Goal: Check status: Check status

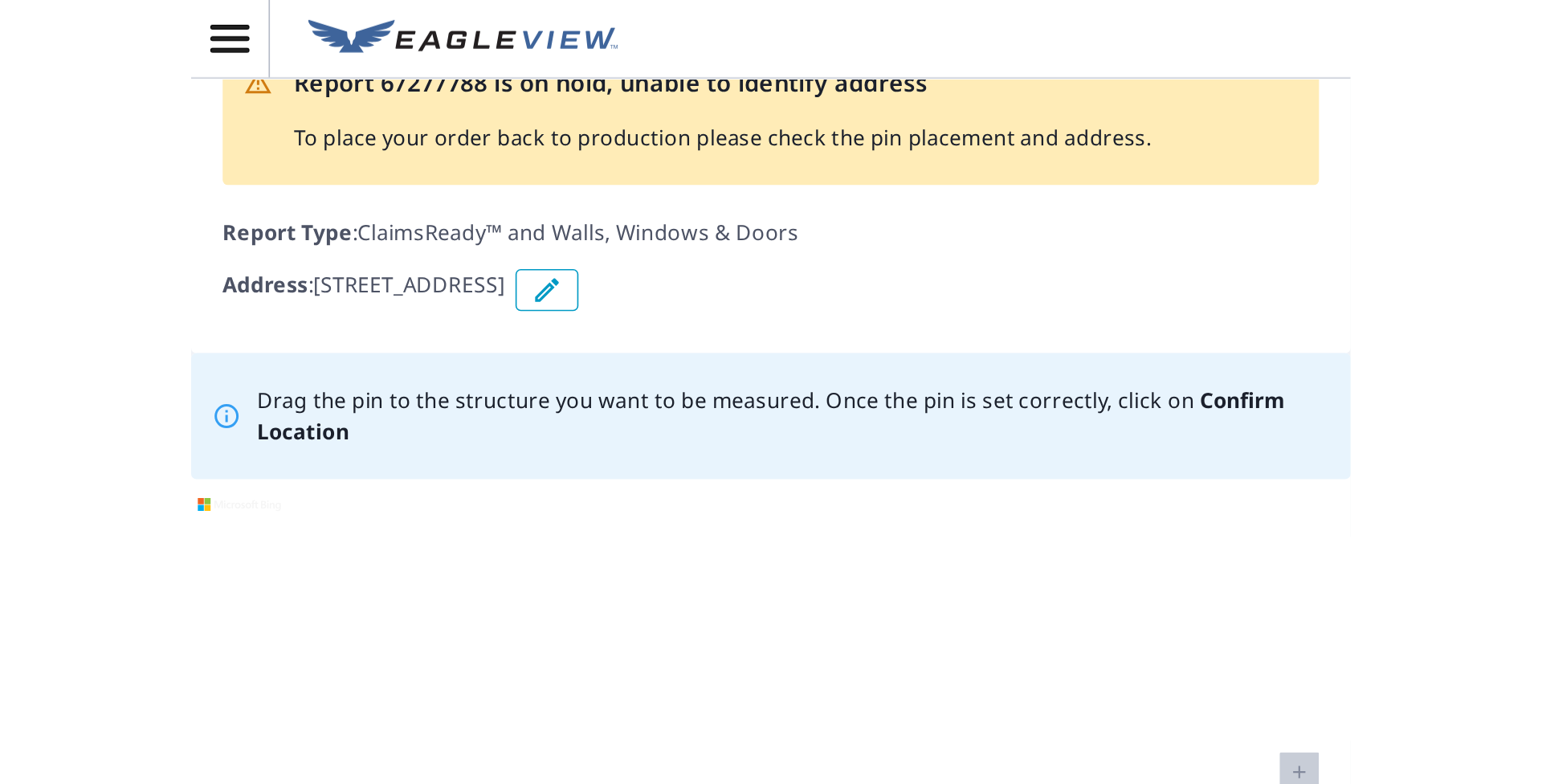
scroll to position [46, 0]
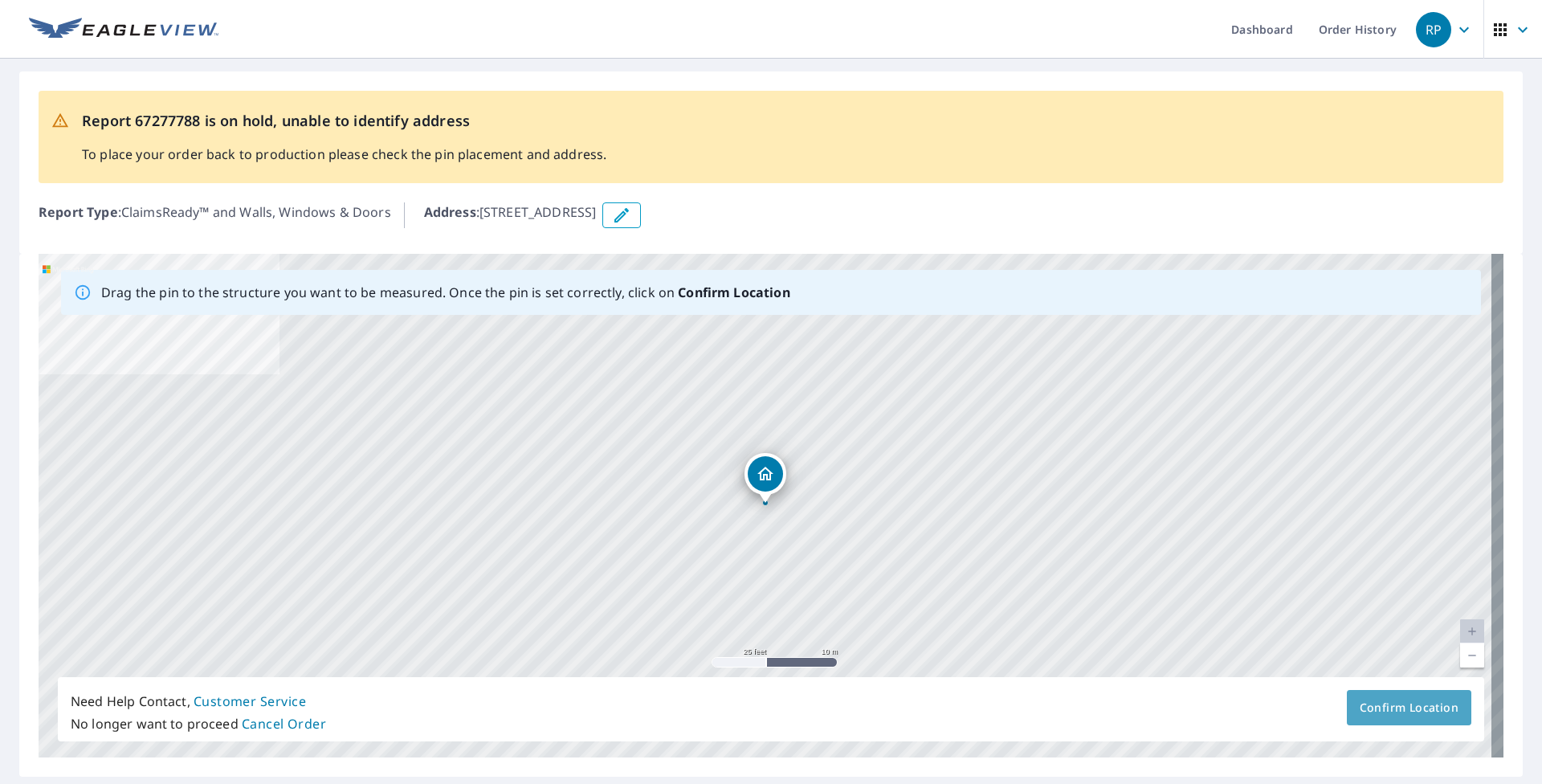
click at [708, 479] on span "Confirm Location" at bounding box center [1409, 707] width 98 height 20
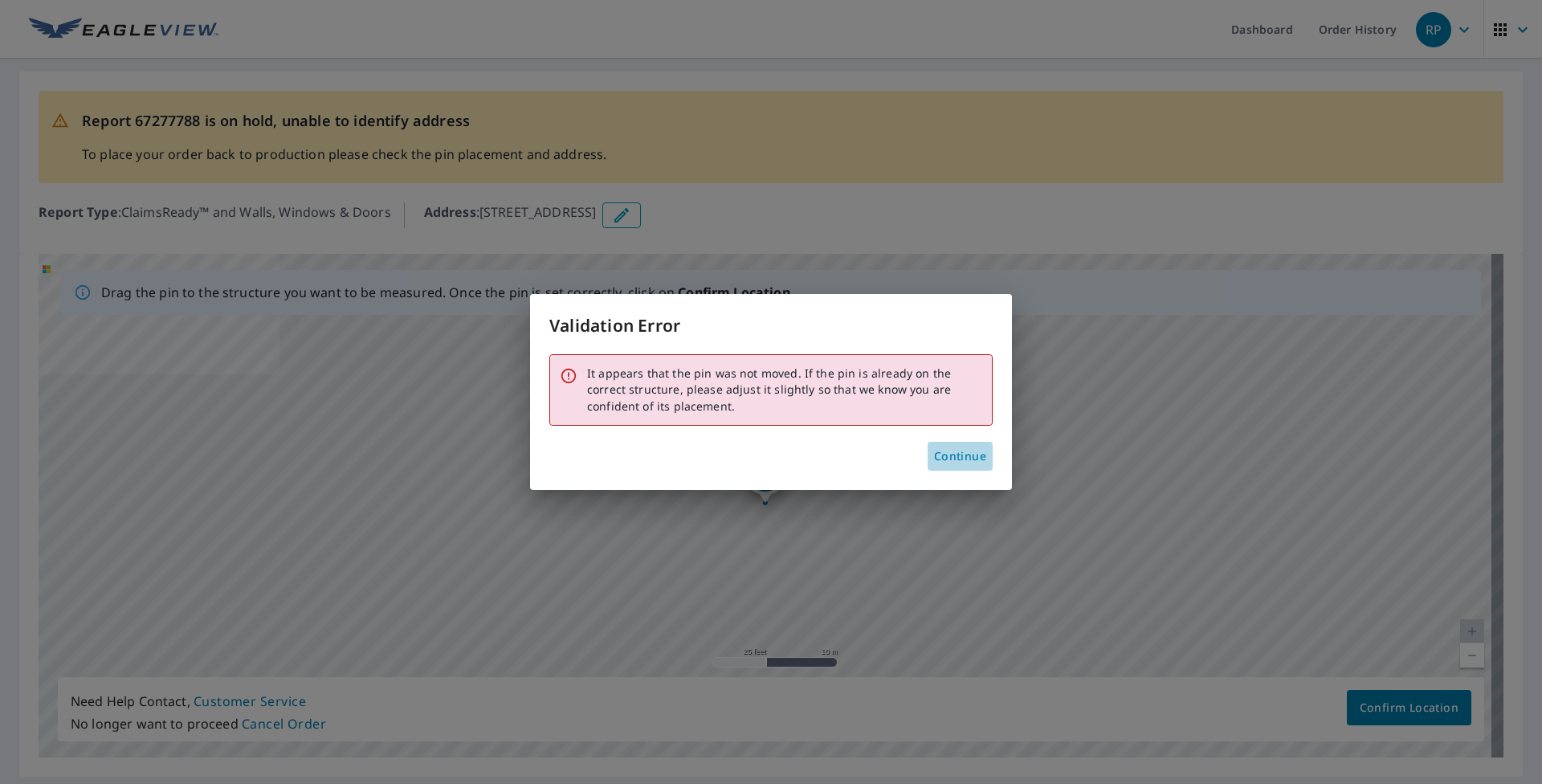
click at [708, 456] on span "Continue" at bounding box center [960, 456] width 52 height 20
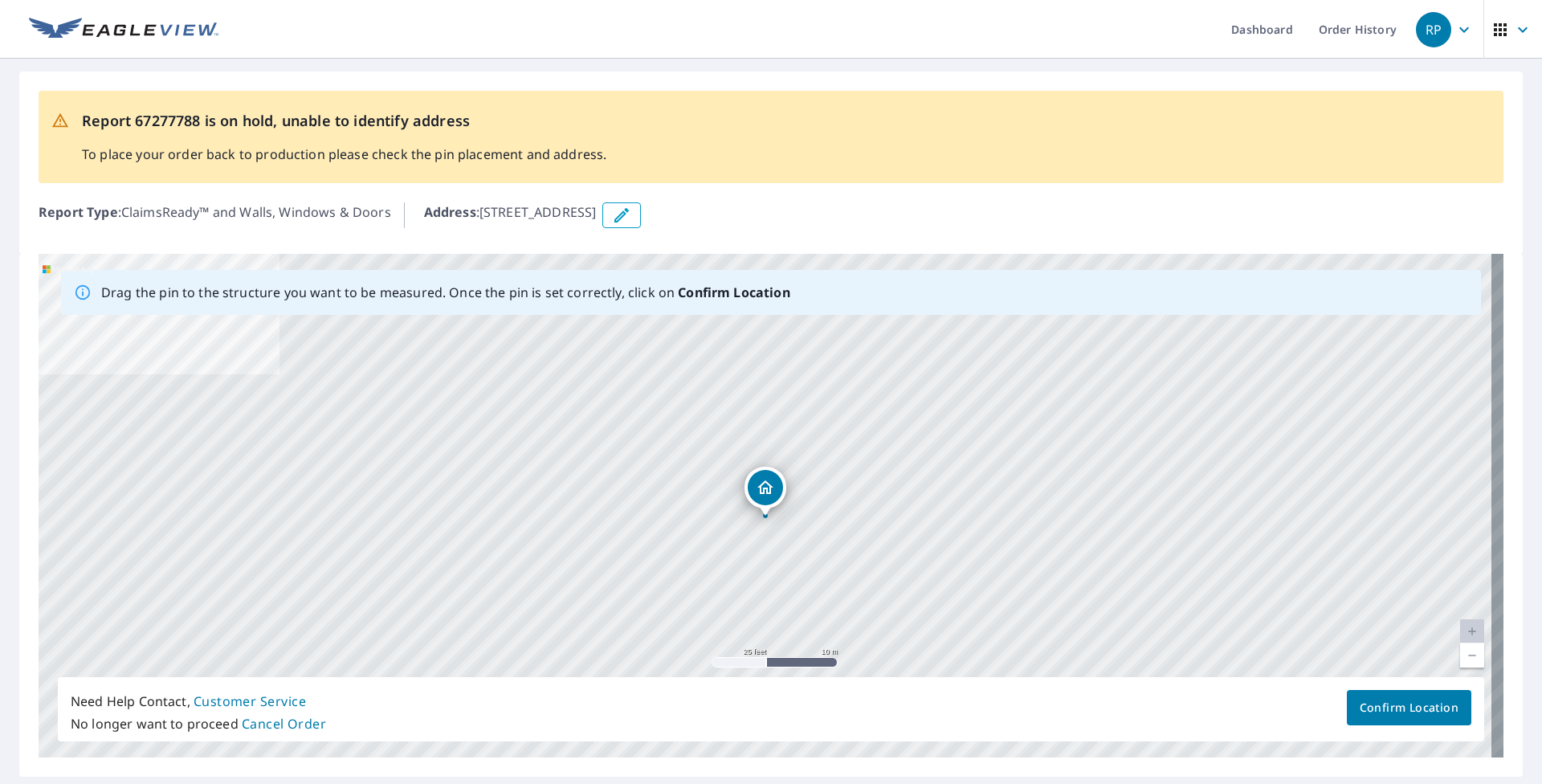
drag, startPoint x: 767, startPoint y: 499, endPoint x: 767, endPoint y: 512, distance: 13.0
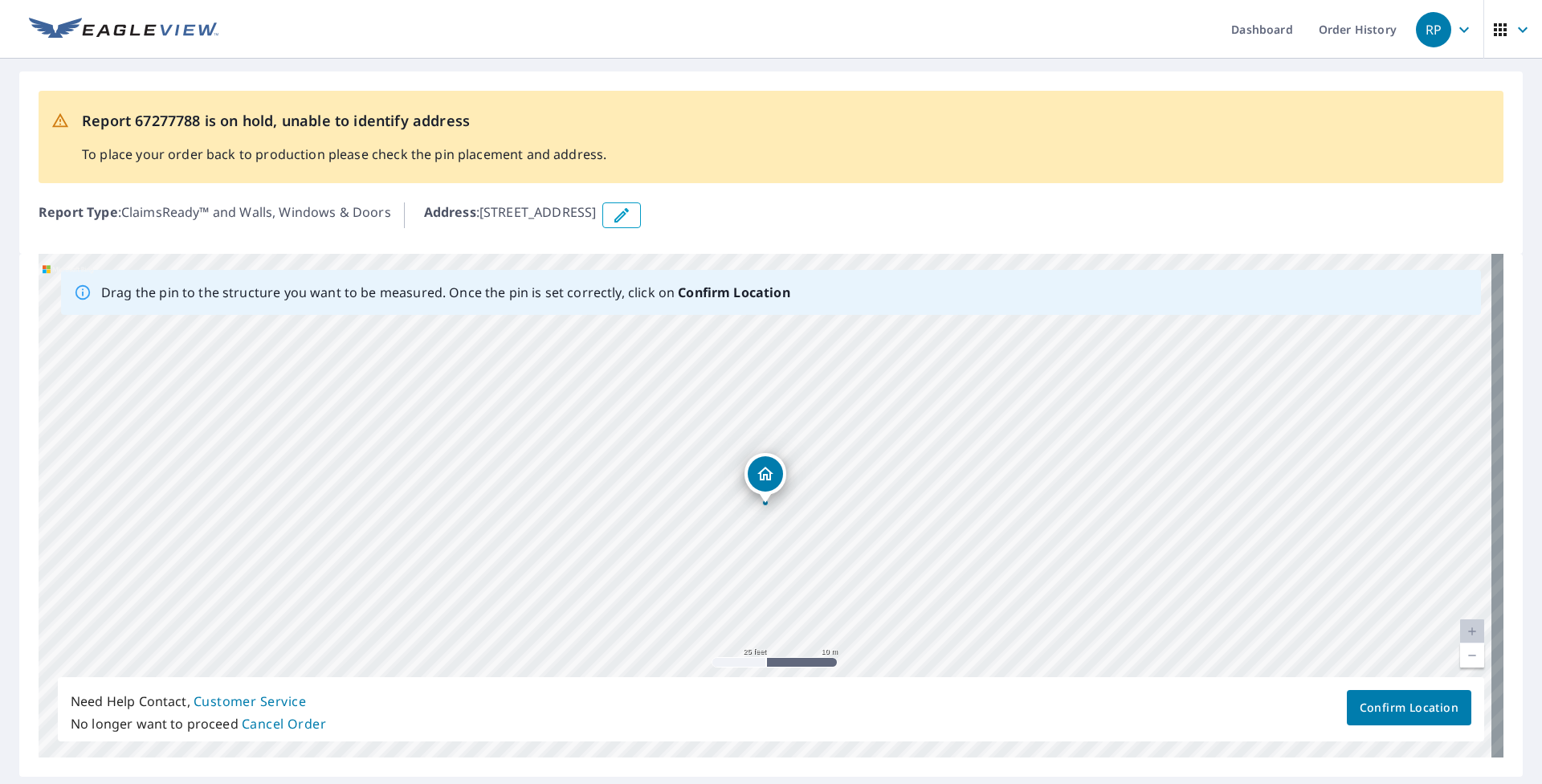
click at [708, 479] on span "Confirm Location" at bounding box center [1409, 707] width 98 height 20
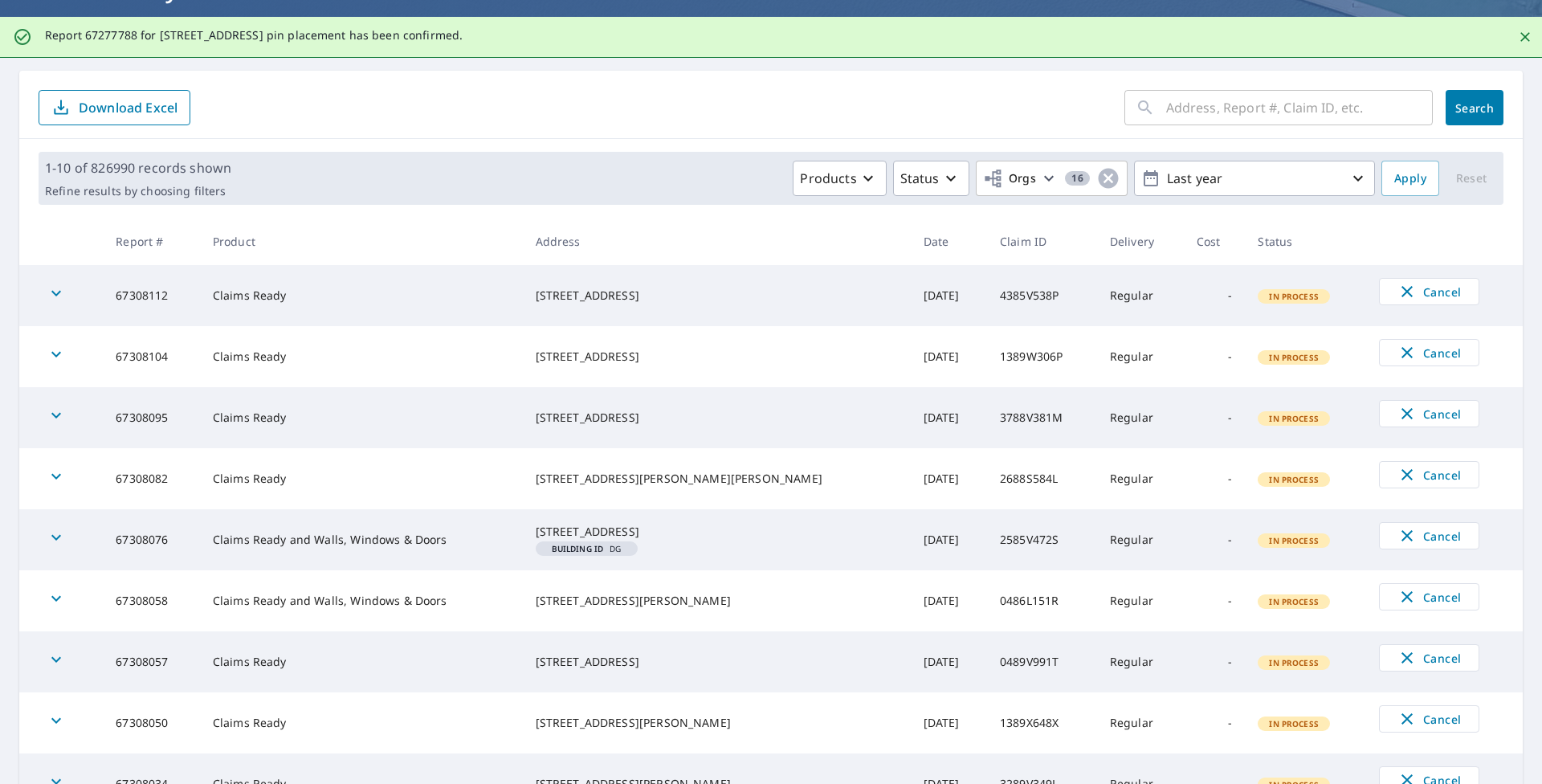
scroll to position [160, 0]
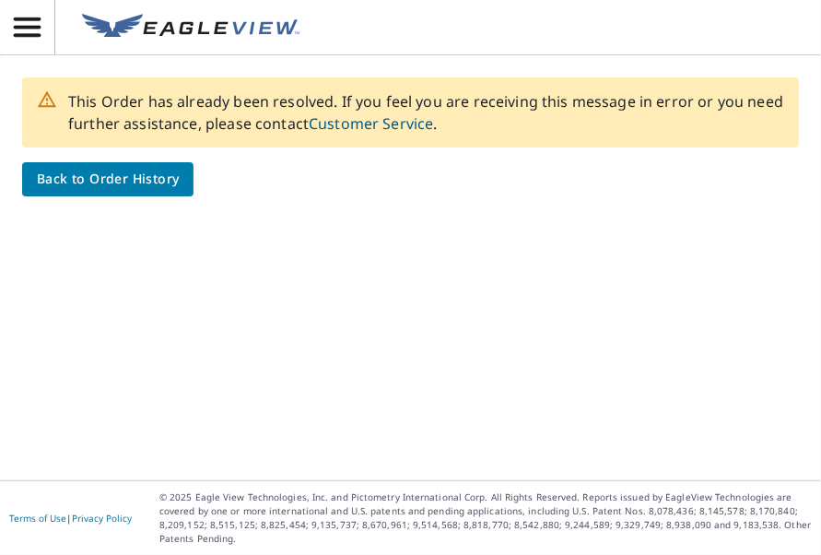
click at [120, 172] on span "Back to Order History" at bounding box center [108, 179] width 142 height 23
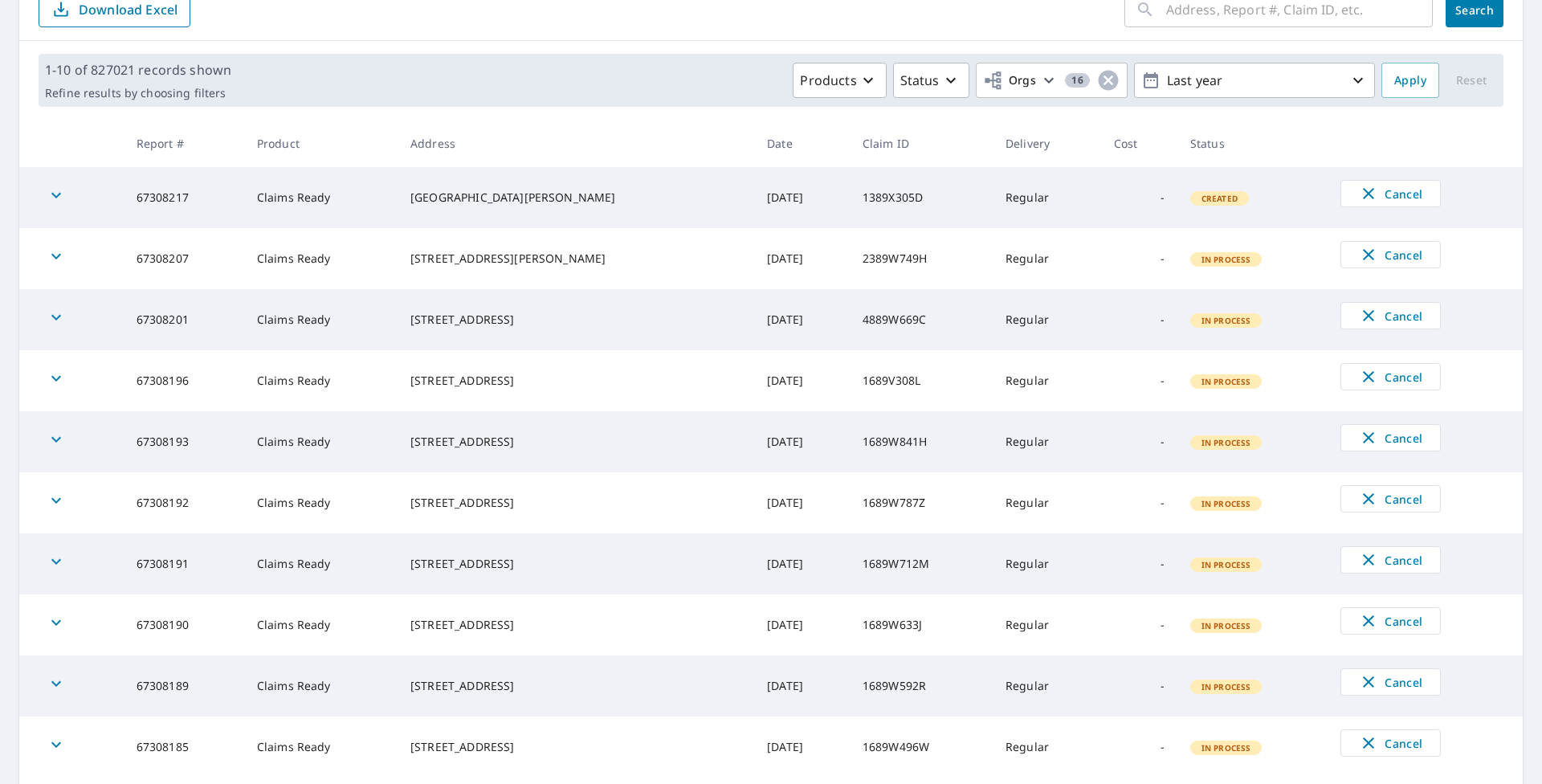
scroll to position [301, 0]
